Goal: Information Seeking & Learning: Check status

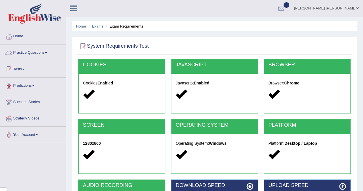
click at [43, 55] on link "Practice Questions" at bounding box center [32, 52] width 65 height 14
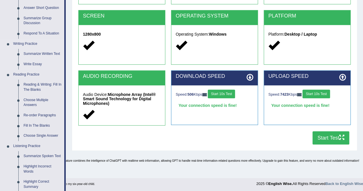
scroll to position [115, 0]
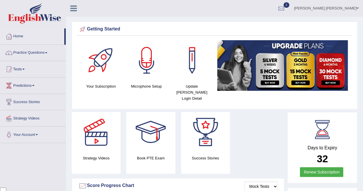
scroll to position [1330, 0]
click at [26, 70] on link "Tests" at bounding box center [32, 68] width 65 height 14
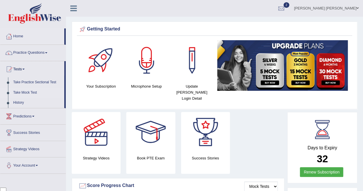
click at [32, 92] on link "Take Mock Test" at bounding box center [38, 92] width 54 height 10
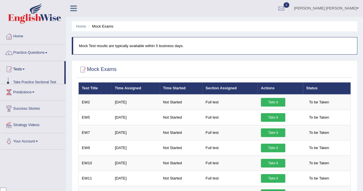
scroll to position [1330, 0]
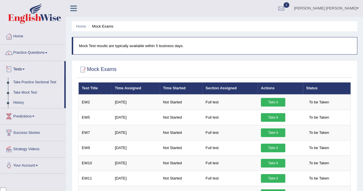
click at [24, 101] on link "History" at bounding box center [38, 102] width 54 height 10
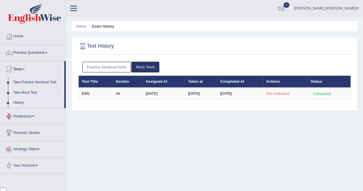
scroll to position [1330, 0]
click at [117, 66] on link "Practice Sectional Tests" at bounding box center [106, 67] width 49 height 11
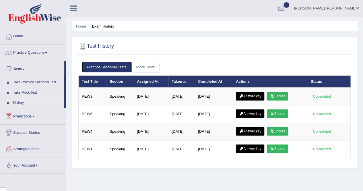
click at [139, 64] on link "Mock Tests" at bounding box center [145, 67] width 28 height 11
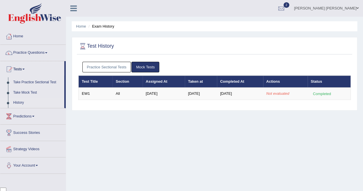
click at [110, 68] on link "Practice Sectional Tests" at bounding box center [106, 67] width 49 height 11
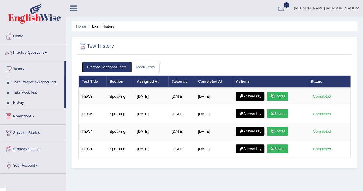
click at [150, 68] on link "Mock Tests" at bounding box center [145, 67] width 28 height 11
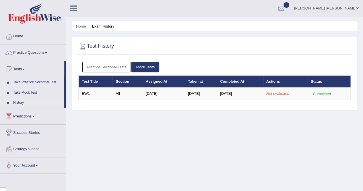
click at [111, 69] on link "Practice Sectional Tests" at bounding box center [106, 67] width 49 height 11
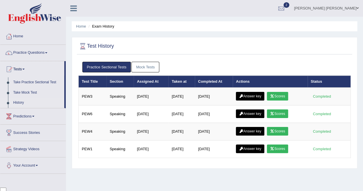
click at [150, 69] on link "Mock Tests" at bounding box center [145, 67] width 28 height 11
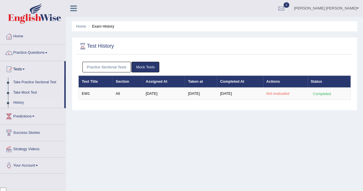
click at [110, 66] on link "Practice Sectional Tests" at bounding box center [106, 67] width 49 height 11
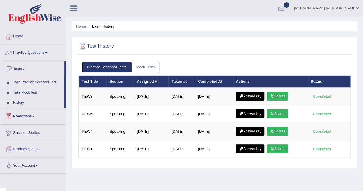
click at [140, 66] on link "Mock Tests" at bounding box center [145, 67] width 28 height 11
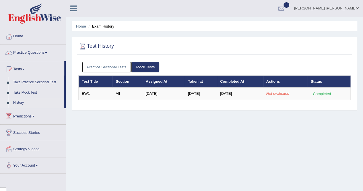
click at [117, 67] on link "Practice Sectional Tests" at bounding box center [106, 67] width 49 height 11
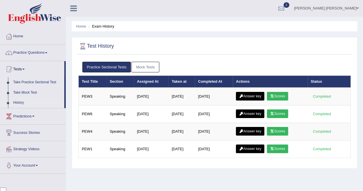
click at [151, 64] on link "Mock Tests" at bounding box center [145, 67] width 28 height 11
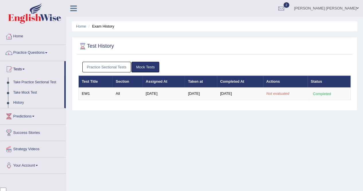
click at [114, 69] on link "Practice Sectional Tests" at bounding box center [106, 67] width 49 height 11
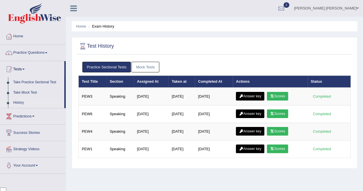
click at [142, 71] on link "Mock Tests" at bounding box center [145, 67] width 28 height 11
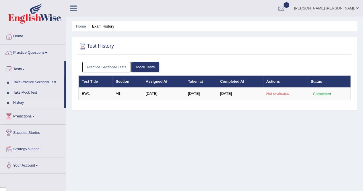
click at [109, 67] on link "Practice Sectional Tests" at bounding box center [106, 67] width 49 height 11
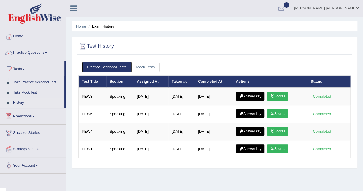
click at [147, 67] on link "Mock Tests" at bounding box center [145, 67] width 28 height 11
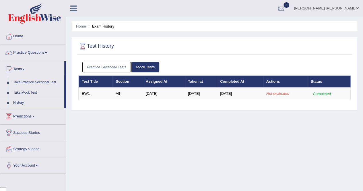
click at [117, 67] on link "Practice Sectional Tests" at bounding box center [106, 67] width 49 height 11
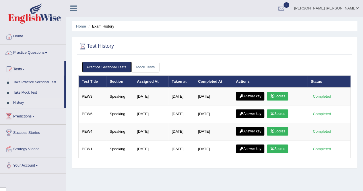
click at [148, 66] on link "Mock Tests" at bounding box center [145, 67] width 28 height 11
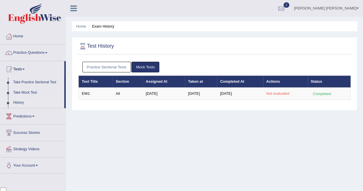
click at [111, 70] on link "Practice Sectional Tests" at bounding box center [106, 67] width 49 height 11
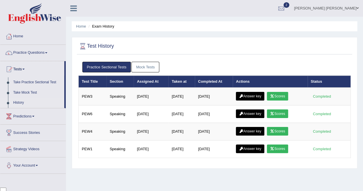
click at [32, 35] on link "Home" at bounding box center [32, 35] width 65 height 14
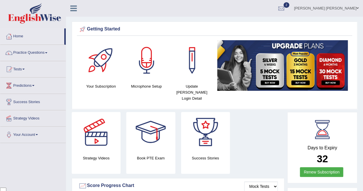
scroll to position [1330, 0]
click at [11, 71] on div at bounding box center [9, 69] width 9 height 9
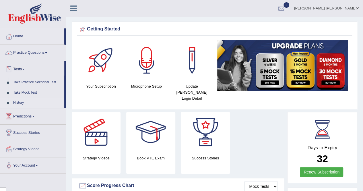
click at [15, 105] on link "History" at bounding box center [38, 102] width 54 height 10
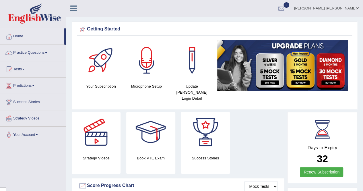
scroll to position [1330, 0]
click at [25, 69] on span at bounding box center [23, 69] width 2 height 1
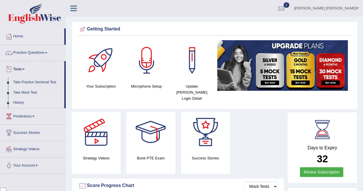
click at [35, 106] on link "History" at bounding box center [38, 102] width 54 height 10
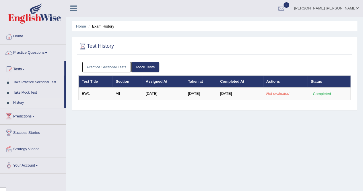
scroll to position [1330, 0]
click at [109, 66] on link "Practice Sectional Tests" at bounding box center [106, 67] width 49 height 11
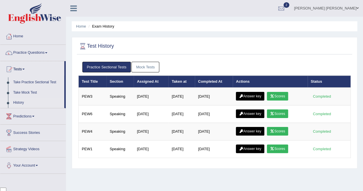
click at [150, 72] on link "Mock Tests" at bounding box center [145, 67] width 28 height 11
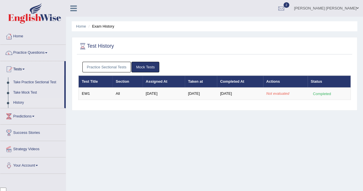
click at [99, 68] on link "Practice Sectional Tests" at bounding box center [106, 67] width 49 height 11
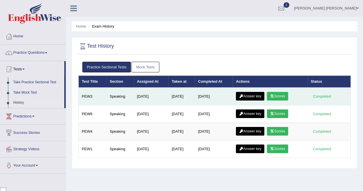
click at [285, 97] on link "Scores" at bounding box center [277, 96] width 21 height 9
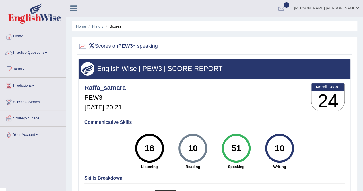
scroll to position [1330, 0]
click at [284, 14] on link "2" at bounding box center [280, 7] width 17 height 15
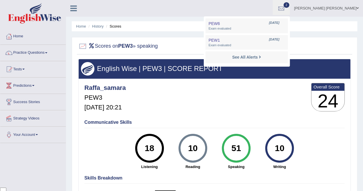
click at [289, 5] on span "2" at bounding box center [286, 4] width 6 height 5
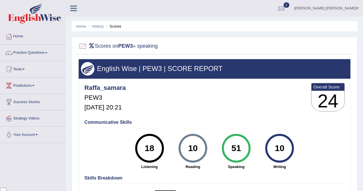
click at [285, 7] on div at bounding box center [281, 8] width 9 height 9
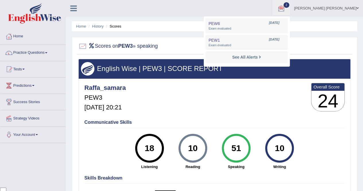
click at [236, 28] on span "Exam evaluated" at bounding box center [246, 28] width 76 height 5
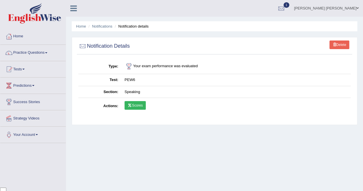
scroll to position [1330, 0]
click at [285, 9] on div at bounding box center [281, 8] width 9 height 9
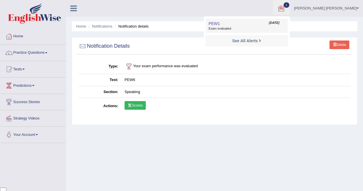
click at [263, 30] on span "Exam evaluated" at bounding box center [246, 28] width 76 height 5
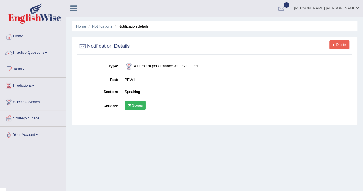
scroll to position [1330, 0]
click at [131, 105] on icon at bounding box center [130, 104] width 4 height 3
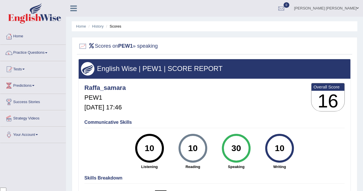
scroll to position [1330, 0]
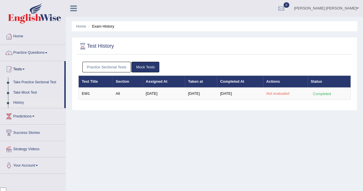
scroll to position [1330, 0]
click at [100, 66] on link "Practice Sectional Tests" at bounding box center [106, 67] width 49 height 11
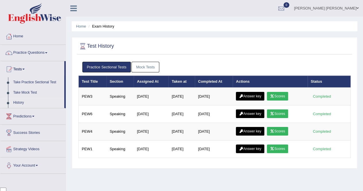
click at [145, 69] on link "Mock Tests" at bounding box center [145, 67] width 28 height 11
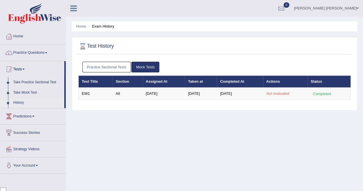
click at [119, 66] on link "Practice Sectional Tests" at bounding box center [106, 67] width 49 height 11
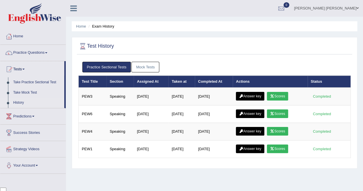
click at [150, 71] on link "Mock Tests" at bounding box center [145, 67] width 28 height 11
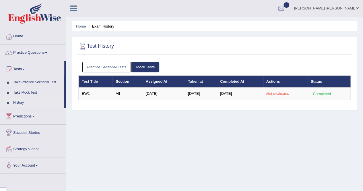
click at [109, 66] on link "Practice Sectional Tests" at bounding box center [106, 67] width 49 height 11
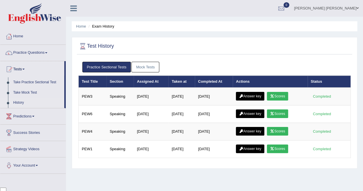
click at [147, 69] on link "Mock Tests" at bounding box center [145, 67] width 28 height 11
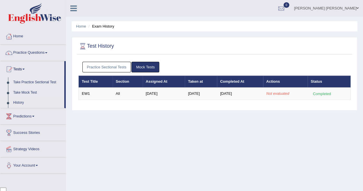
click at [113, 68] on link "Practice Sectional Tests" at bounding box center [106, 67] width 49 height 11
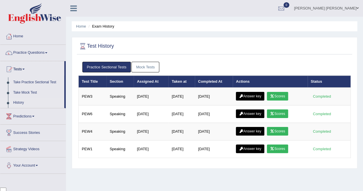
click at [144, 66] on link "Mock Tests" at bounding box center [145, 67] width 28 height 11
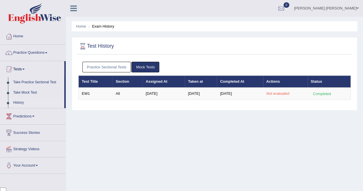
click at [24, 101] on link "History" at bounding box center [38, 102] width 54 height 10
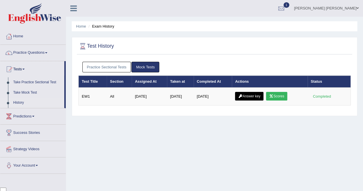
scroll to position [1330, 0]
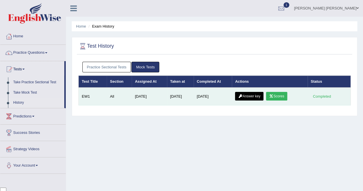
click at [280, 97] on link "Scores" at bounding box center [276, 96] width 21 height 9
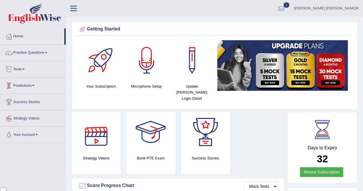
click at [24, 68] on link "Tests" at bounding box center [32, 68] width 65 height 14
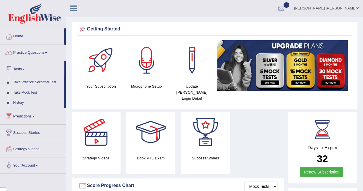
click at [42, 55] on link "Practice Questions" at bounding box center [32, 52] width 65 height 14
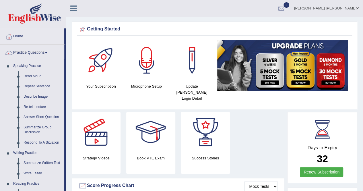
click at [31, 56] on link "Practice Questions" at bounding box center [32, 52] width 64 height 14
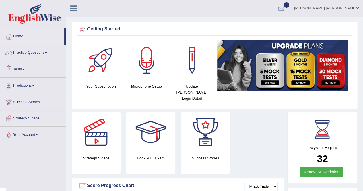
click at [24, 71] on link "Tests" at bounding box center [32, 68] width 65 height 14
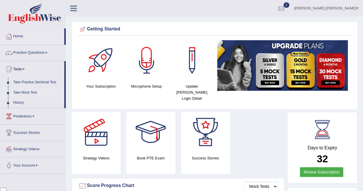
click at [32, 91] on link "Take Mock Test" at bounding box center [38, 92] width 54 height 10
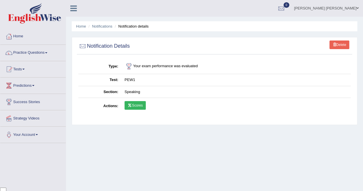
scroll to position [1330, 0]
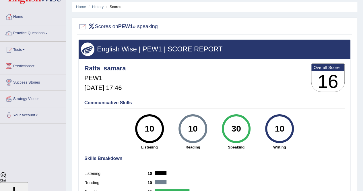
scroll to position [29, 0]
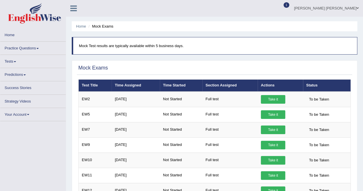
click at [15, 62] on span at bounding box center [15, 61] width 2 height 1
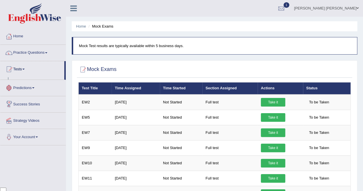
scroll to position [1330, 0]
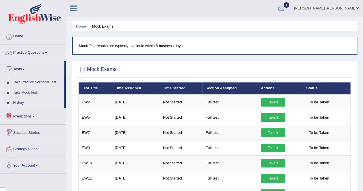
click at [19, 101] on link "History" at bounding box center [38, 102] width 54 height 10
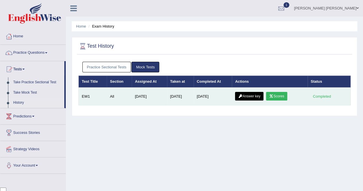
scroll to position [1330, 0]
click at [285, 95] on link "Scores" at bounding box center [276, 96] width 21 height 9
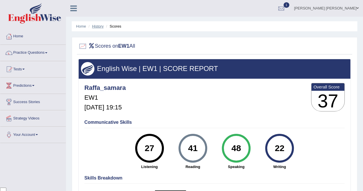
click at [97, 25] on link "History" at bounding box center [97, 26] width 11 height 4
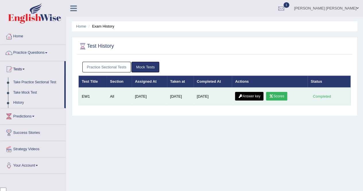
click at [244, 93] on link "Answer key" at bounding box center [249, 96] width 28 height 9
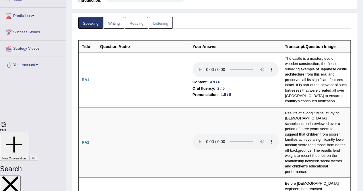
scroll to position [70, 0]
click at [115, 22] on link "Writing" at bounding box center [113, 23] width 21 height 12
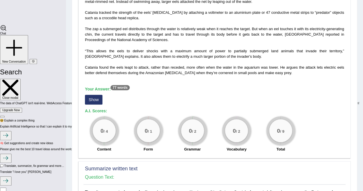
scroll to position [166, 0]
click at [91, 99] on button "Show" at bounding box center [93, 100] width 17 height 10
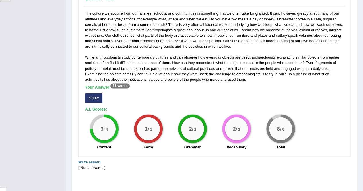
scroll to position [352, 0]
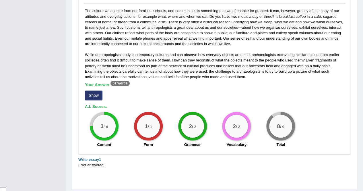
click at [92, 95] on button "Show" at bounding box center [93, 95] width 17 height 10
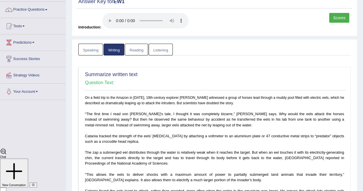
scroll to position [40, 0]
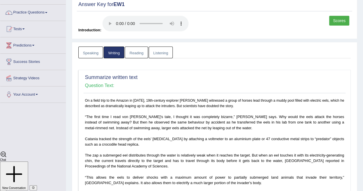
click at [137, 53] on link "Reading" at bounding box center [136, 52] width 23 height 12
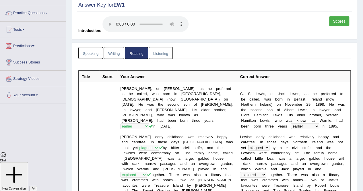
scroll to position [0, 0]
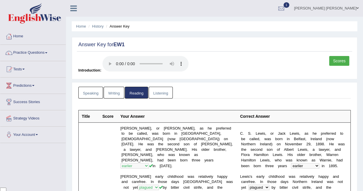
click at [156, 93] on link "Listening" at bounding box center [160, 93] width 24 height 12
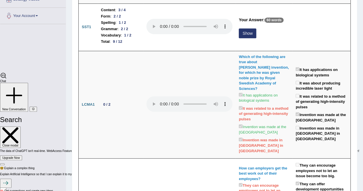
scroll to position [116, 0]
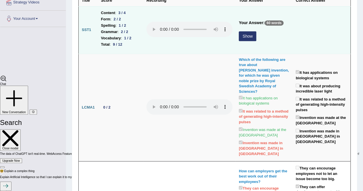
click at [243, 37] on button "Show" at bounding box center [246, 36] width 17 height 10
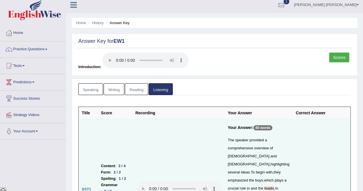
scroll to position [0, 0]
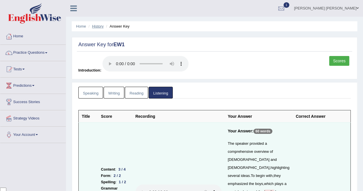
click at [100, 28] on link "History" at bounding box center [97, 26] width 11 height 4
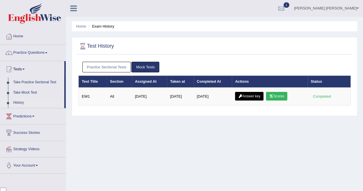
scroll to position [1330, 0]
